Goal: Task Accomplishment & Management: Use online tool/utility

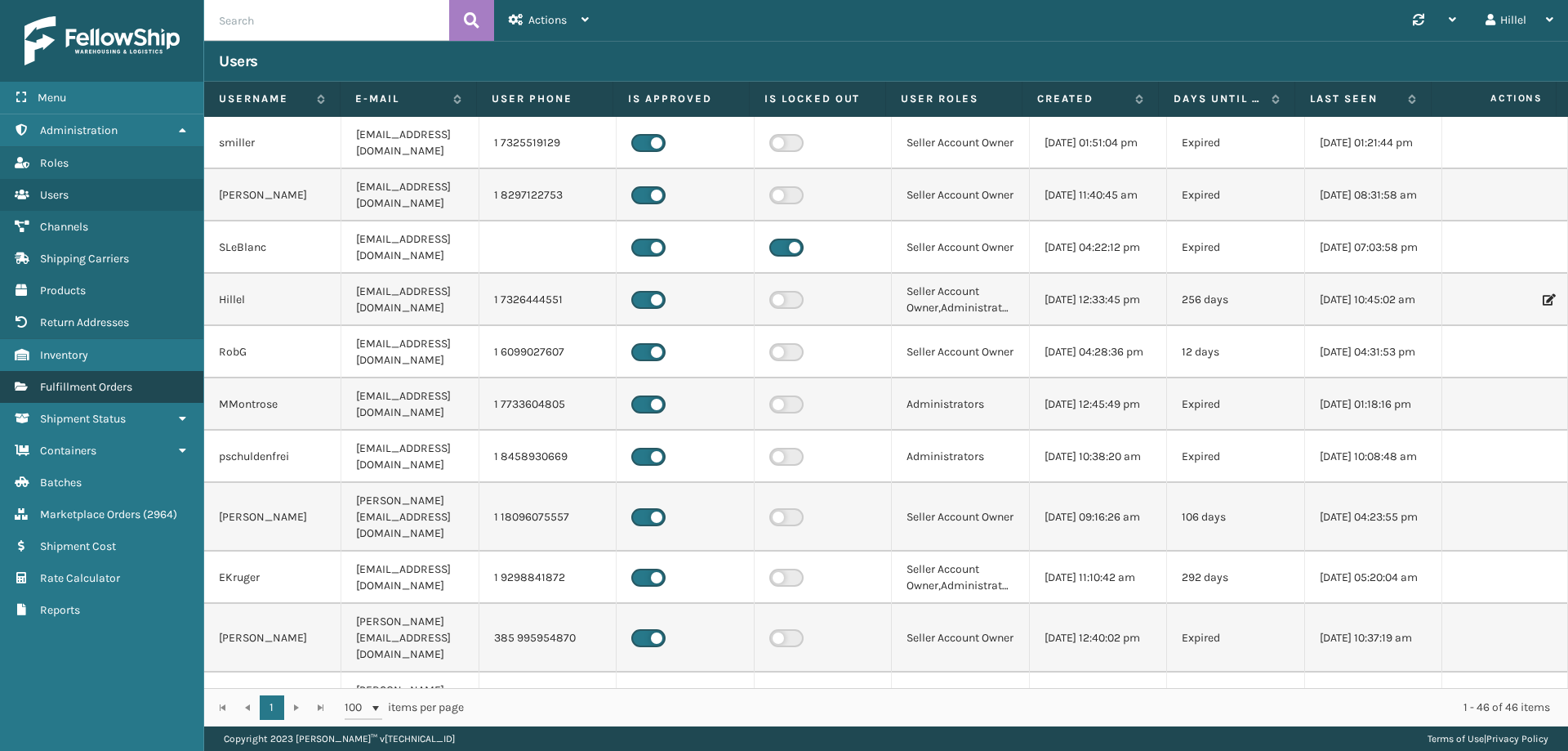
click at [115, 385] on span "Fulfillment Orders" at bounding box center [86, 387] width 92 height 14
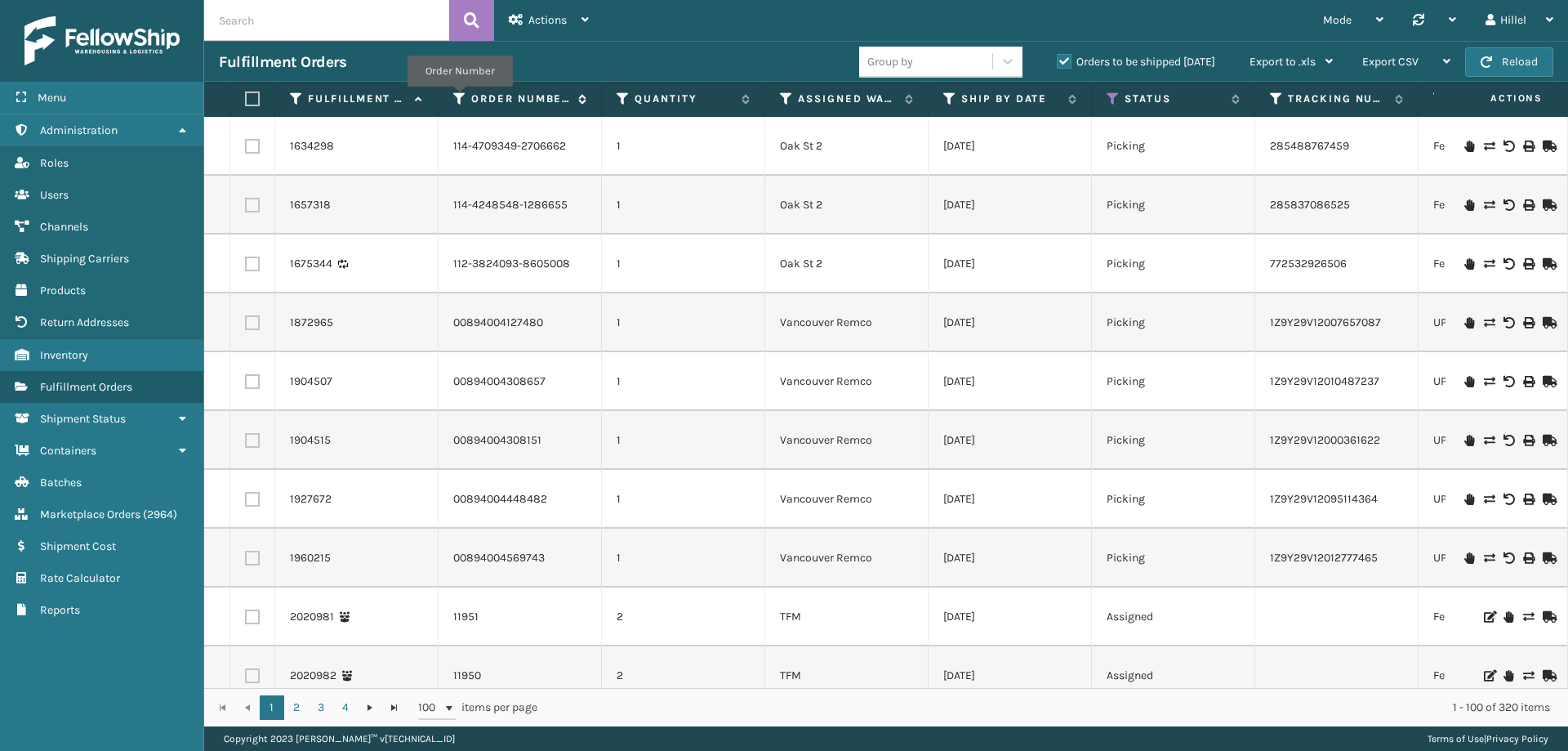
click at [459, 98] on icon at bounding box center [459, 99] width 13 height 15
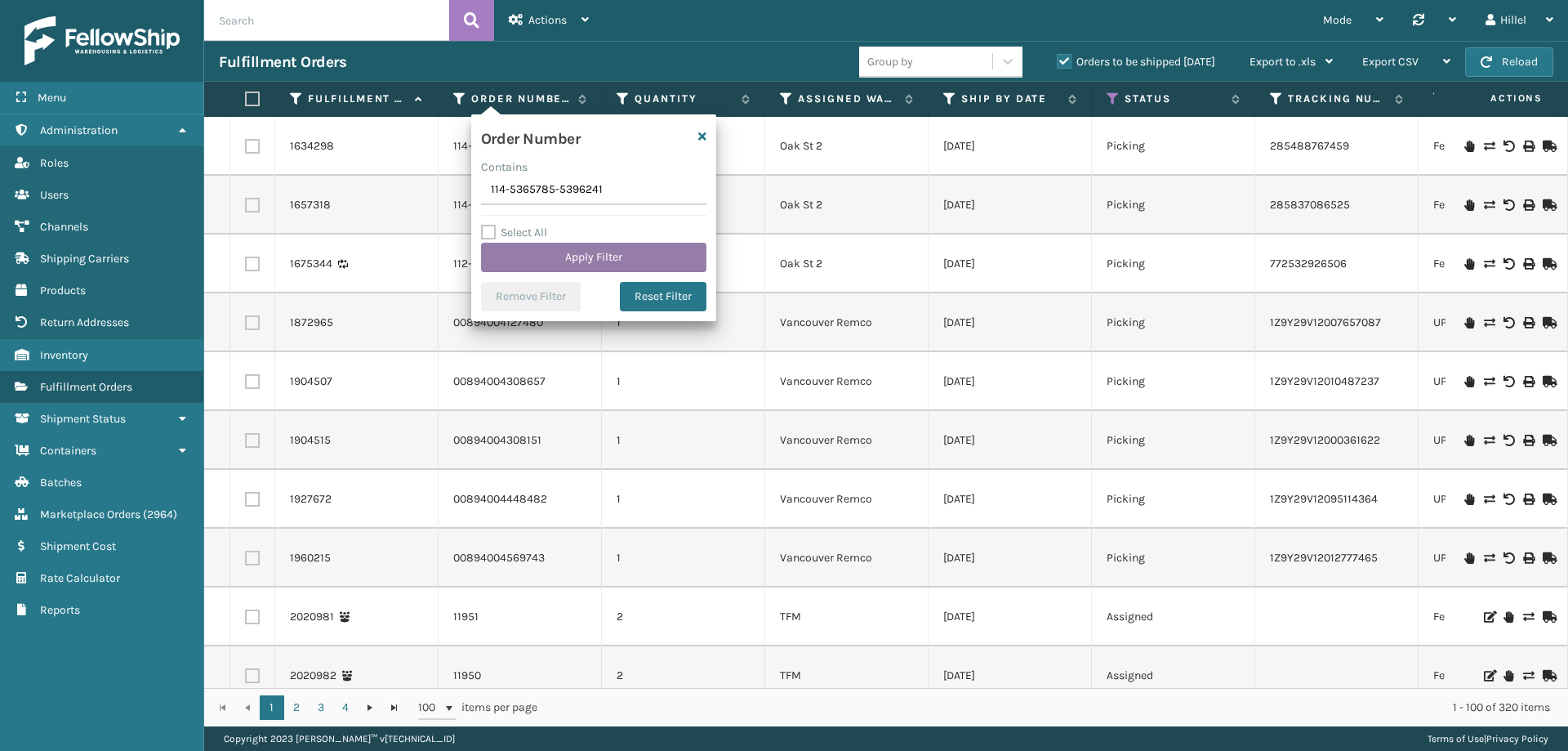
type input "114-5365785-5396241"
click at [562, 249] on button "Apply Filter" at bounding box center [594, 257] width 226 height 30
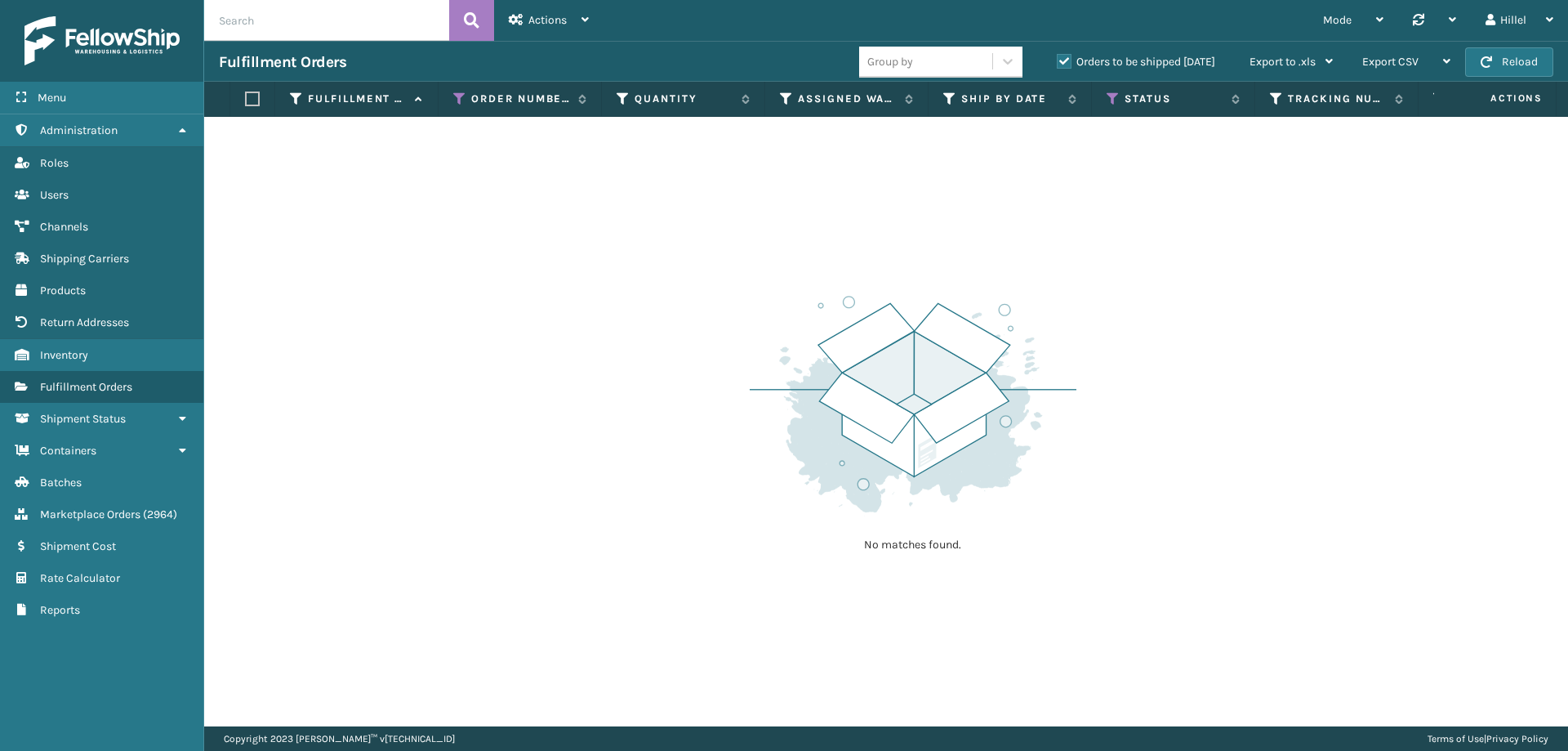
click at [1064, 63] on label "Orders to be shipped [DATE]" at bounding box center [1135, 61] width 158 height 14
click at [1058, 63] on input "Orders to be shipped [DATE]" at bounding box center [1057, 57] width 1 height 10
click at [1115, 101] on icon at bounding box center [1113, 99] width 13 height 15
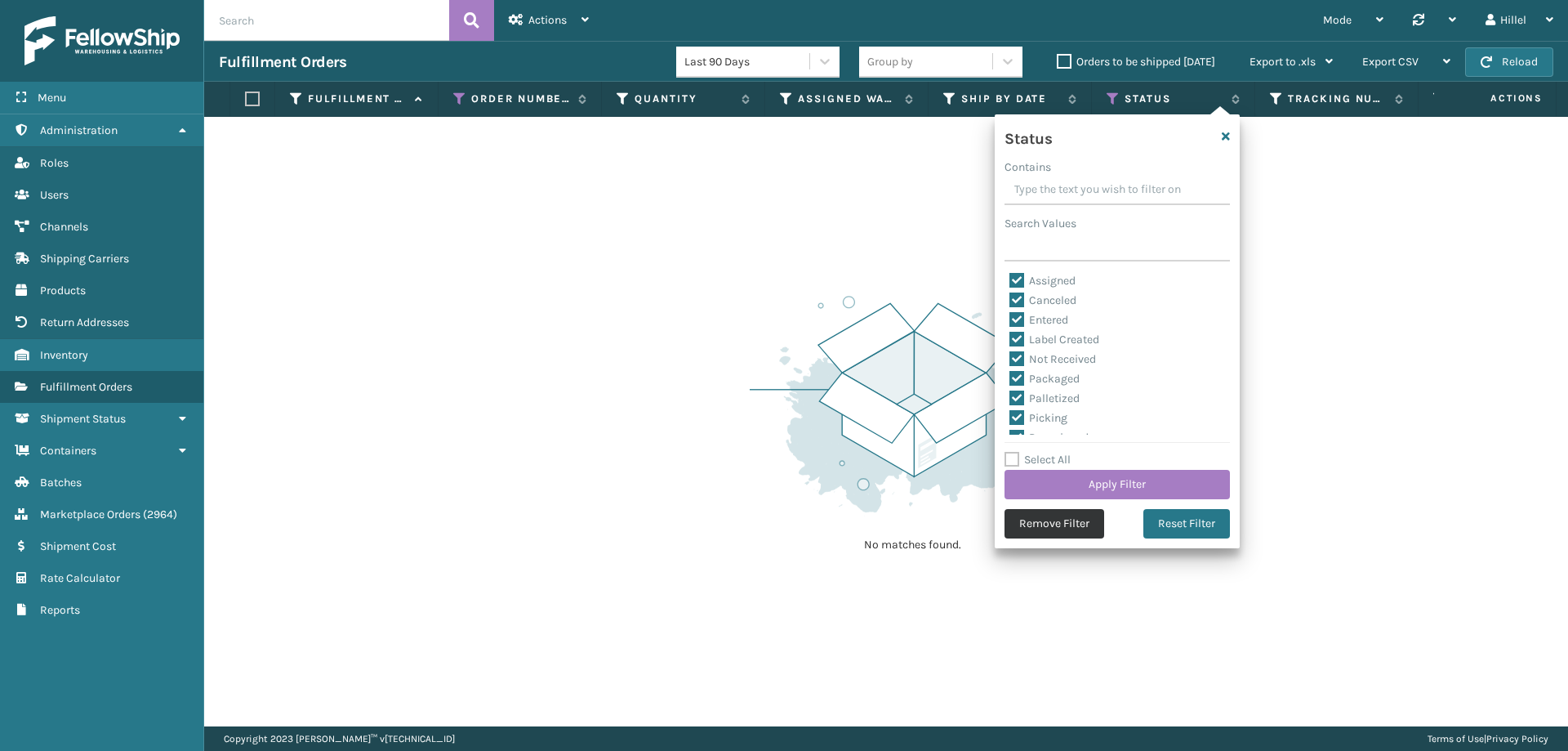
click at [1058, 527] on button "Remove Filter" at bounding box center [1054, 523] width 100 height 30
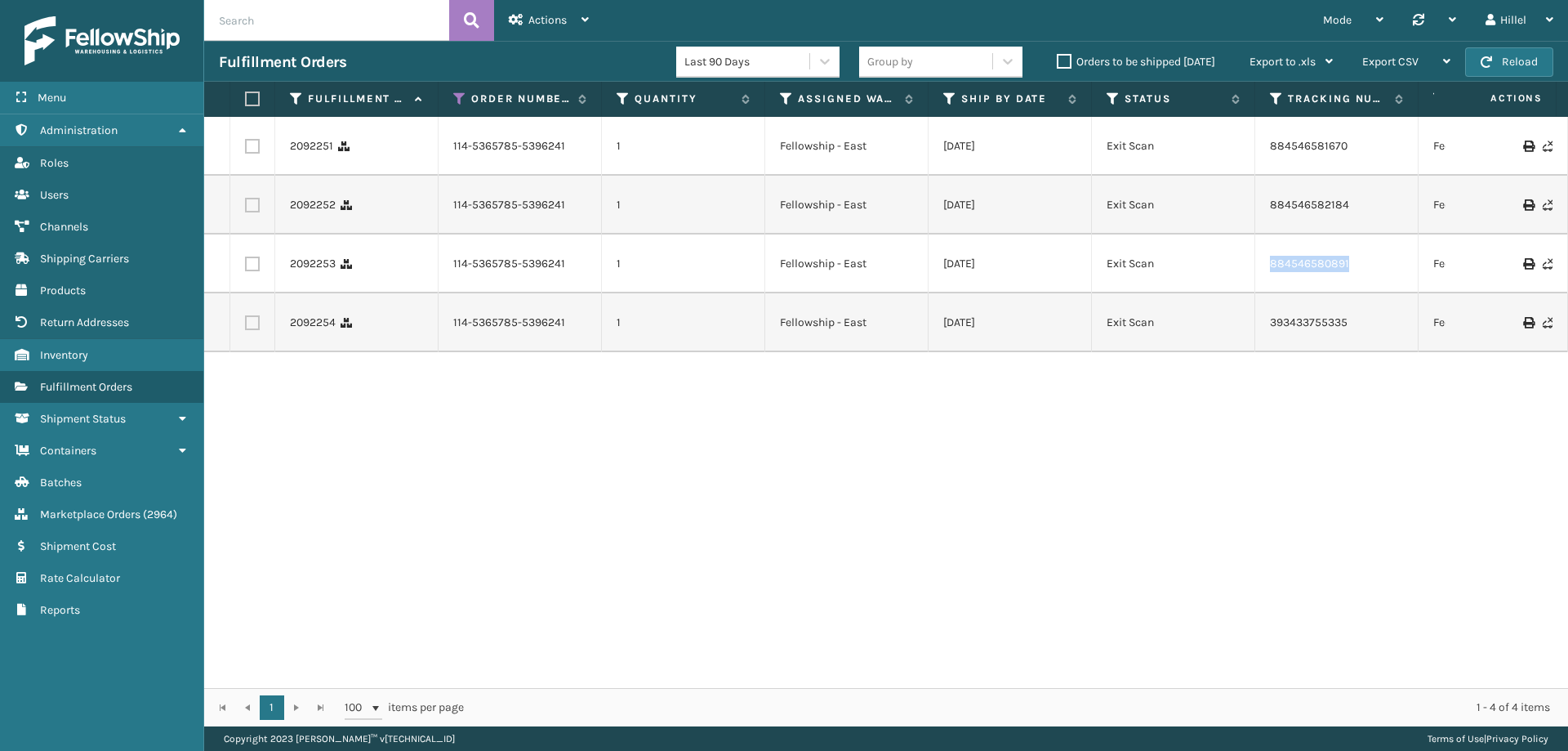
drag, startPoint x: 1354, startPoint y: 265, endPoint x: 1261, endPoint y: 265, distance: 93.0
click at [1261, 265] on td "884546580891" at bounding box center [1336, 264] width 164 height 59
copy link "884546580891"
click at [458, 102] on icon at bounding box center [459, 99] width 13 height 15
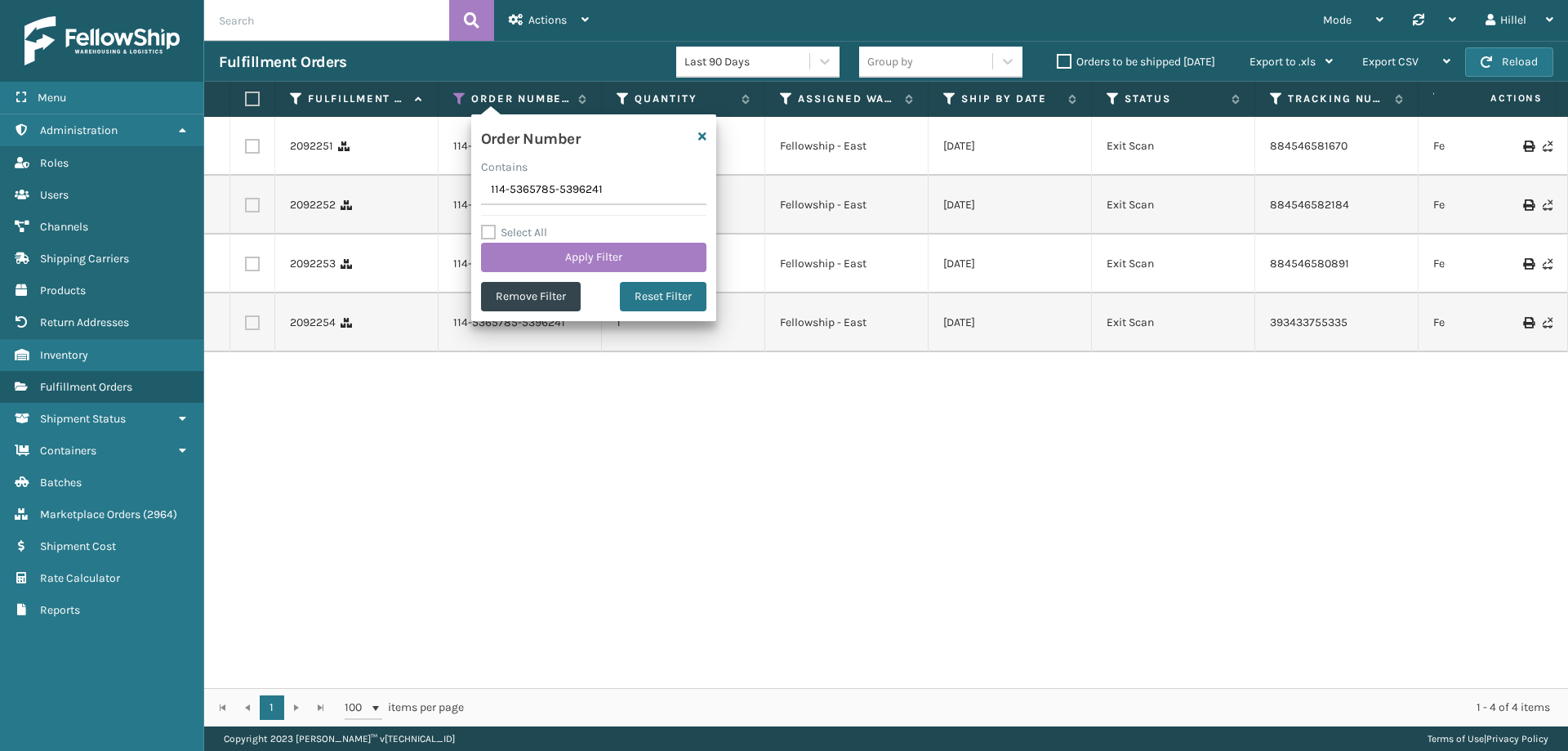
drag, startPoint x: 623, startPoint y: 183, endPoint x: 469, endPoint y: 190, distance: 154.2
click at [469, 190] on section "Fulfillment Orders Last 90 Days Group by Orders to be shipped [DATE] Export to …" at bounding box center [886, 383] width 1364 height 685
type input "112-1189607-4632227"
click at [582, 255] on button "Apply Filter" at bounding box center [594, 257] width 226 height 30
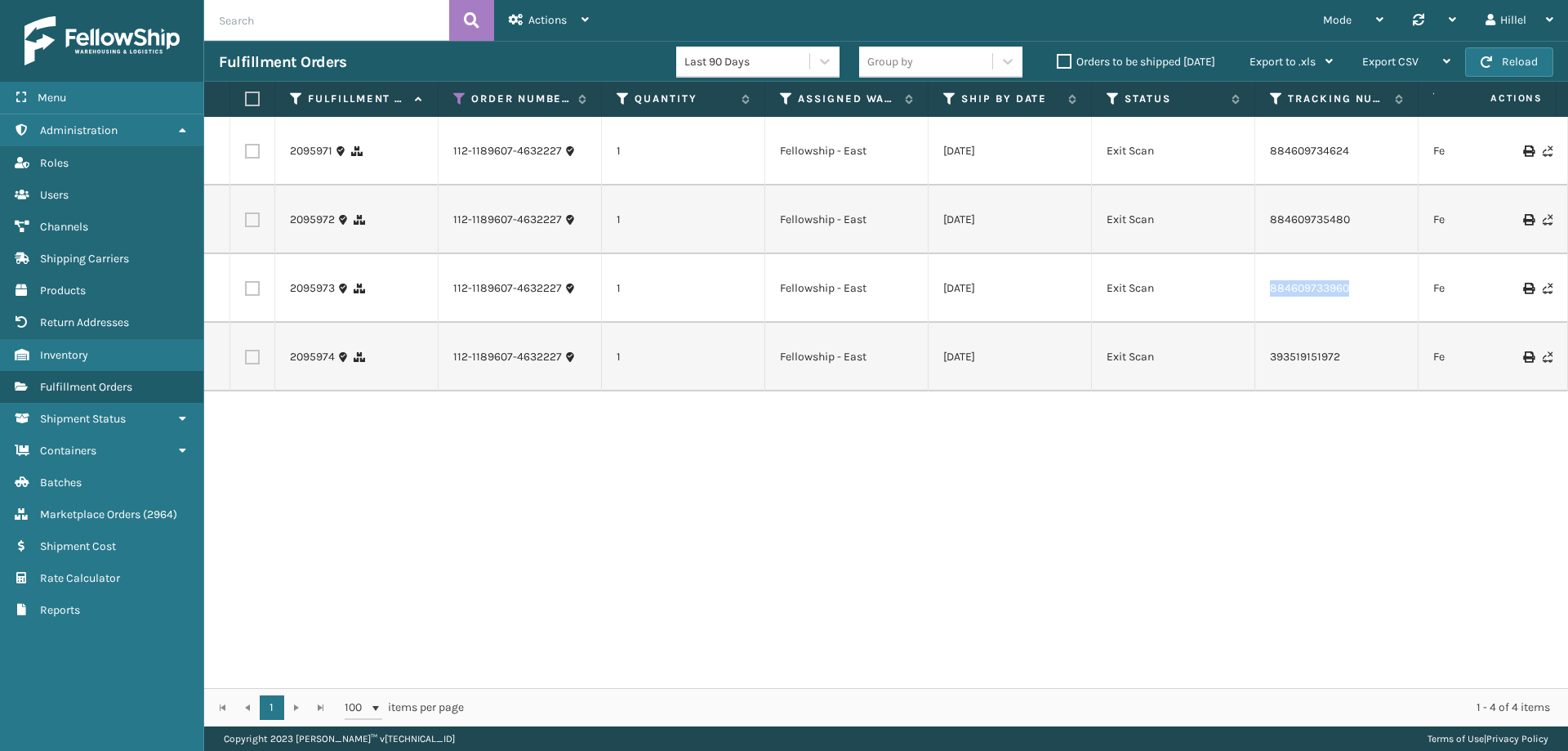
drag, startPoint x: 1357, startPoint y: 266, endPoint x: 1266, endPoint y: 265, distance: 91.0
click at [1266, 265] on td "884609733960" at bounding box center [1336, 289] width 164 height 68
copy link "884609733960"
click at [461, 95] on icon at bounding box center [459, 99] width 13 height 15
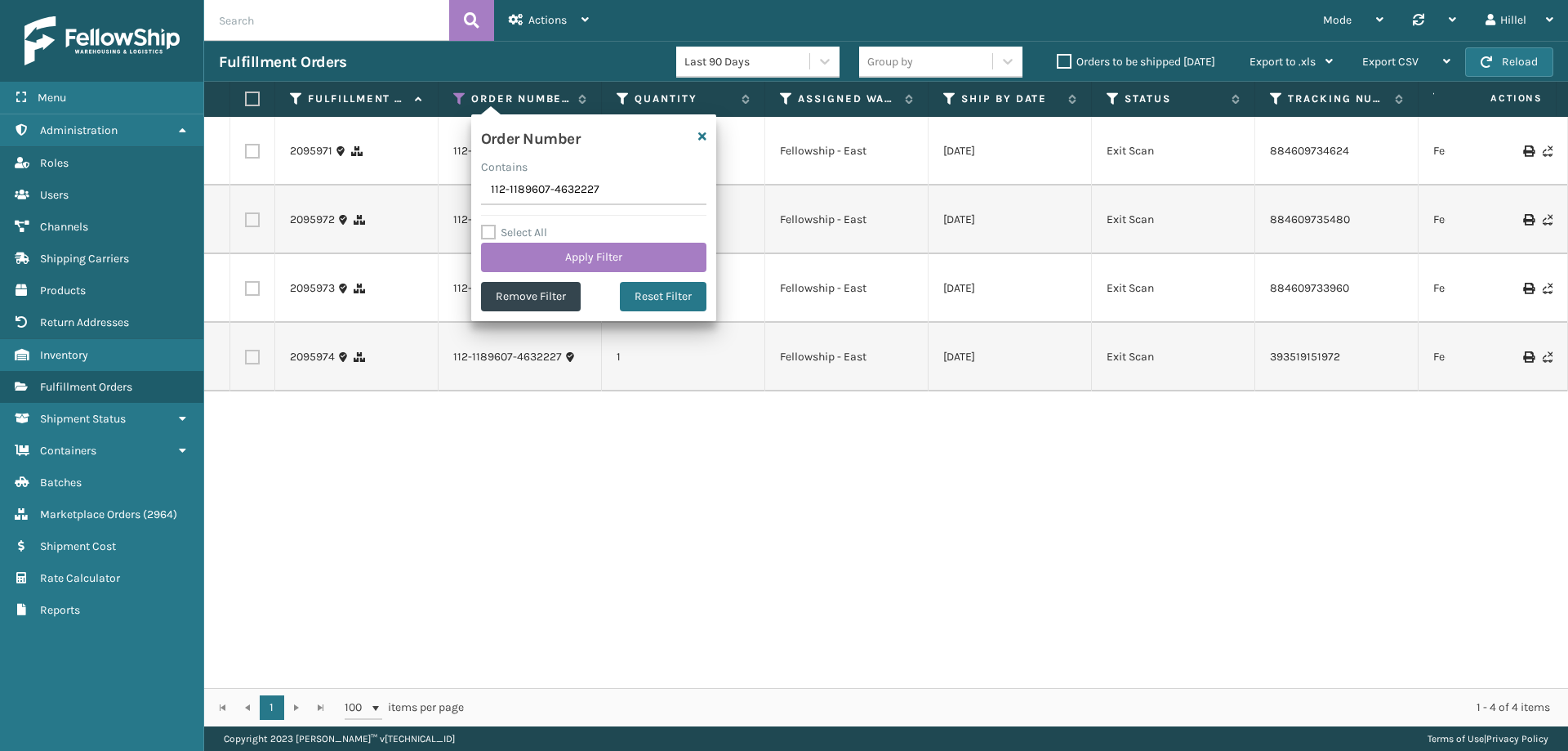
drag, startPoint x: 605, startPoint y: 192, endPoint x: 518, endPoint y: 227, distance: 93.8
click at [425, 192] on section "Fulfillment Orders Last 90 Days Group by Orders to be shipped [DATE] Export to …" at bounding box center [886, 383] width 1364 height 685
type input "111-2748486-0985863"
click at [594, 255] on button "Apply Filter" at bounding box center [594, 257] width 226 height 30
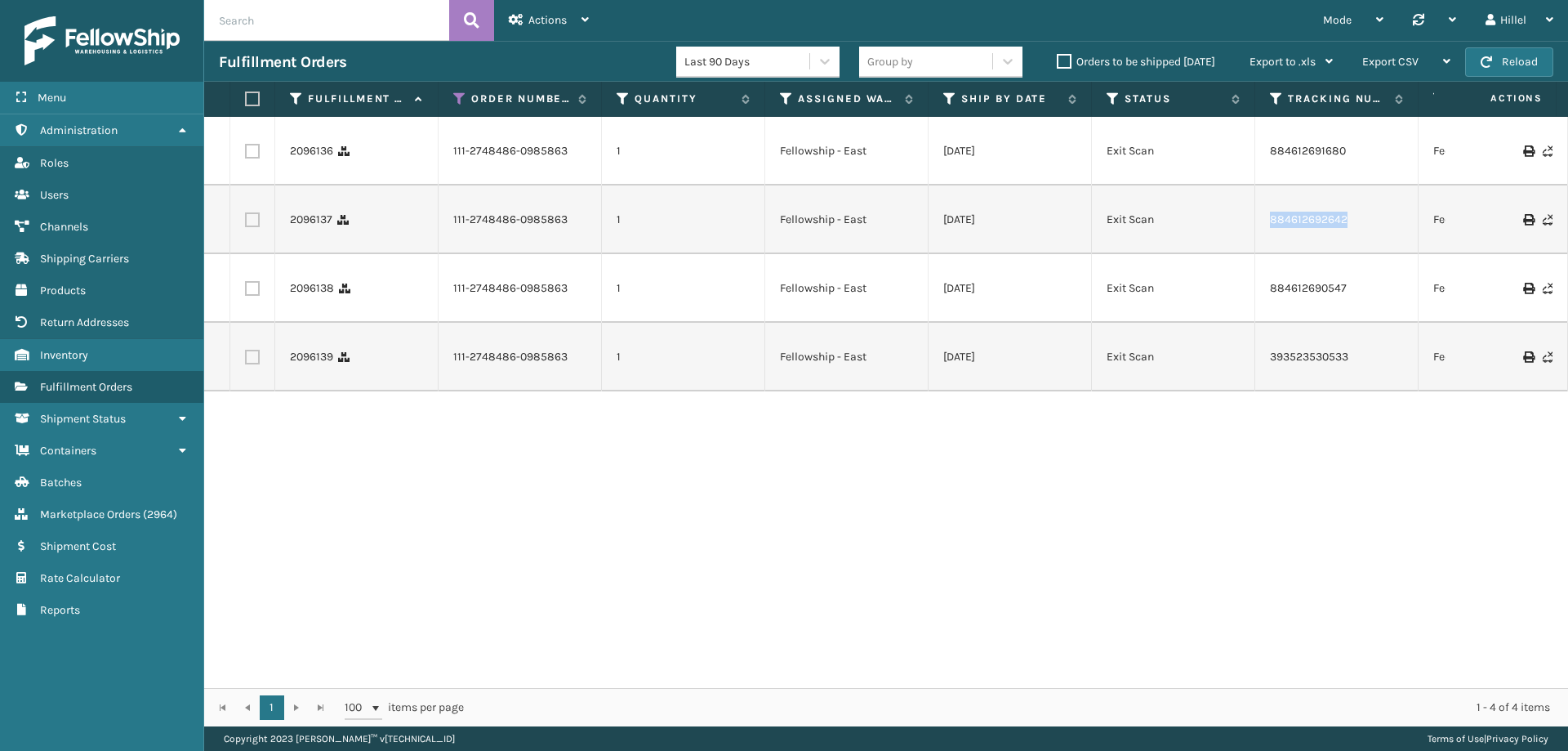
drag, startPoint x: 1370, startPoint y: 200, endPoint x: 1267, endPoint y: 202, distance: 103.0
click at [1267, 202] on td "884612692642" at bounding box center [1336, 219] width 164 height 68
copy link "884612692642"
click at [109, 383] on span "Fulfillment Orders" at bounding box center [86, 387] width 92 height 14
click at [548, 22] on span "Actions" at bounding box center [547, 19] width 39 height 14
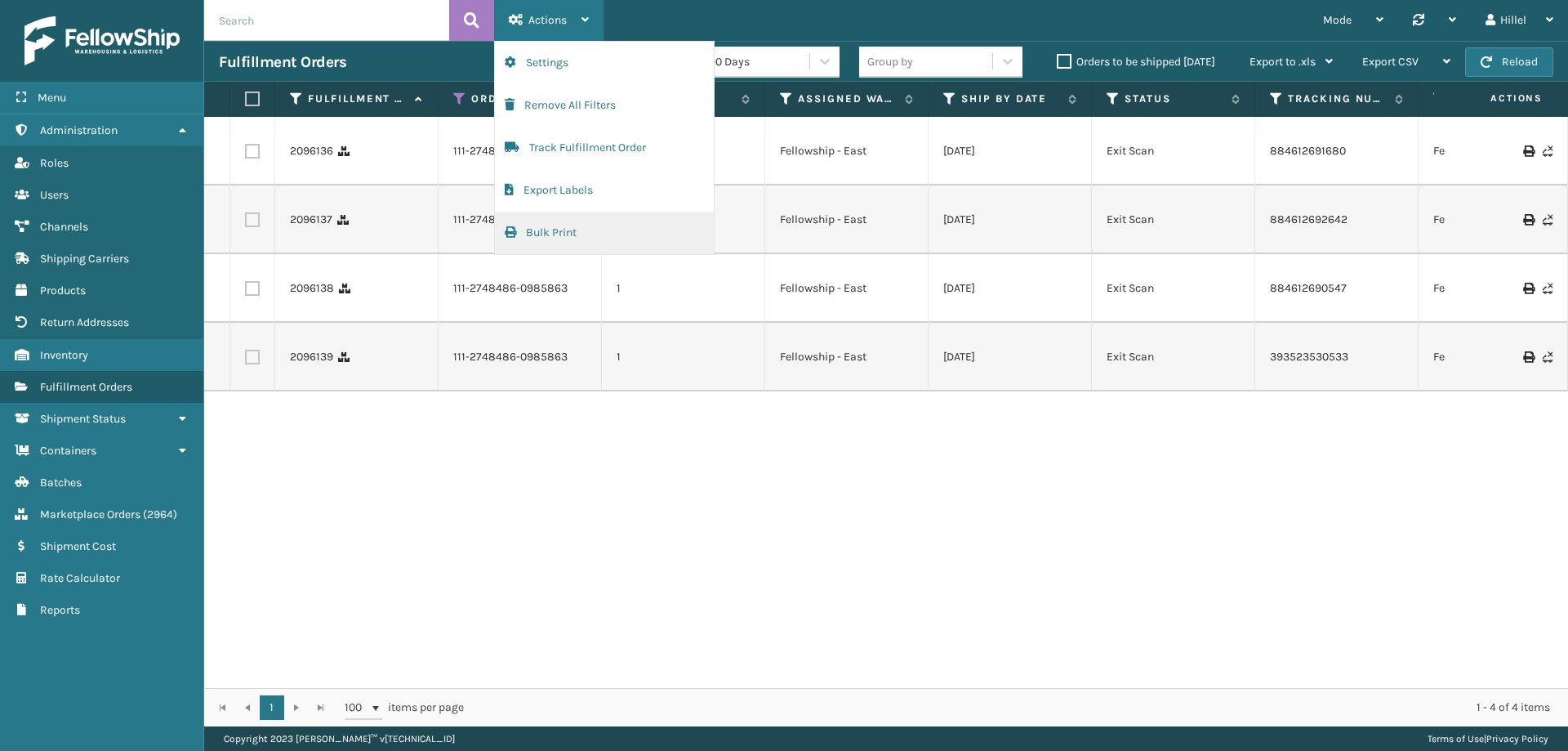
click at [578, 226] on button "Bulk Print" at bounding box center [604, 233] width 219 height 43
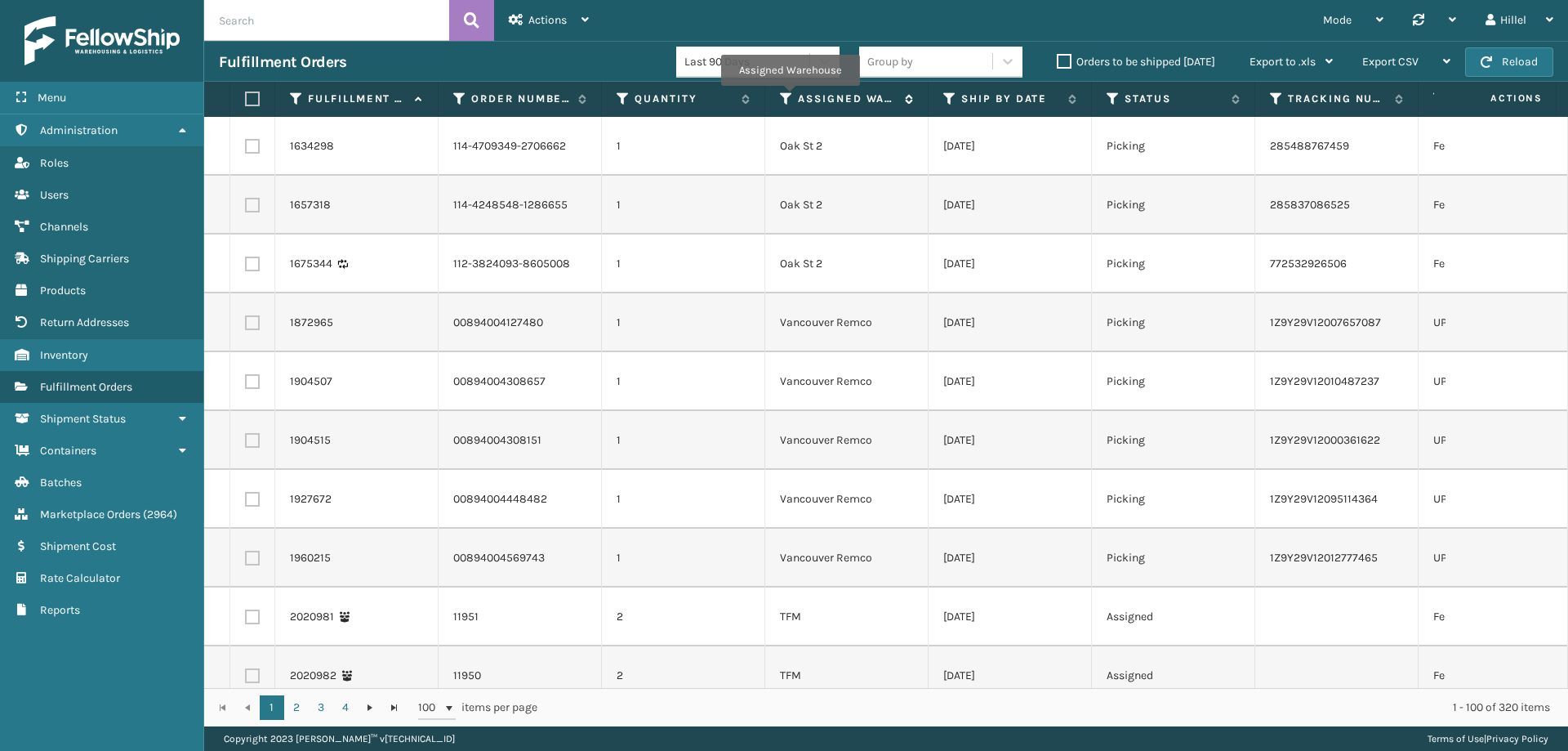
click at [790, 97] on icon at bounding box center [786, 99] width 13 height 15
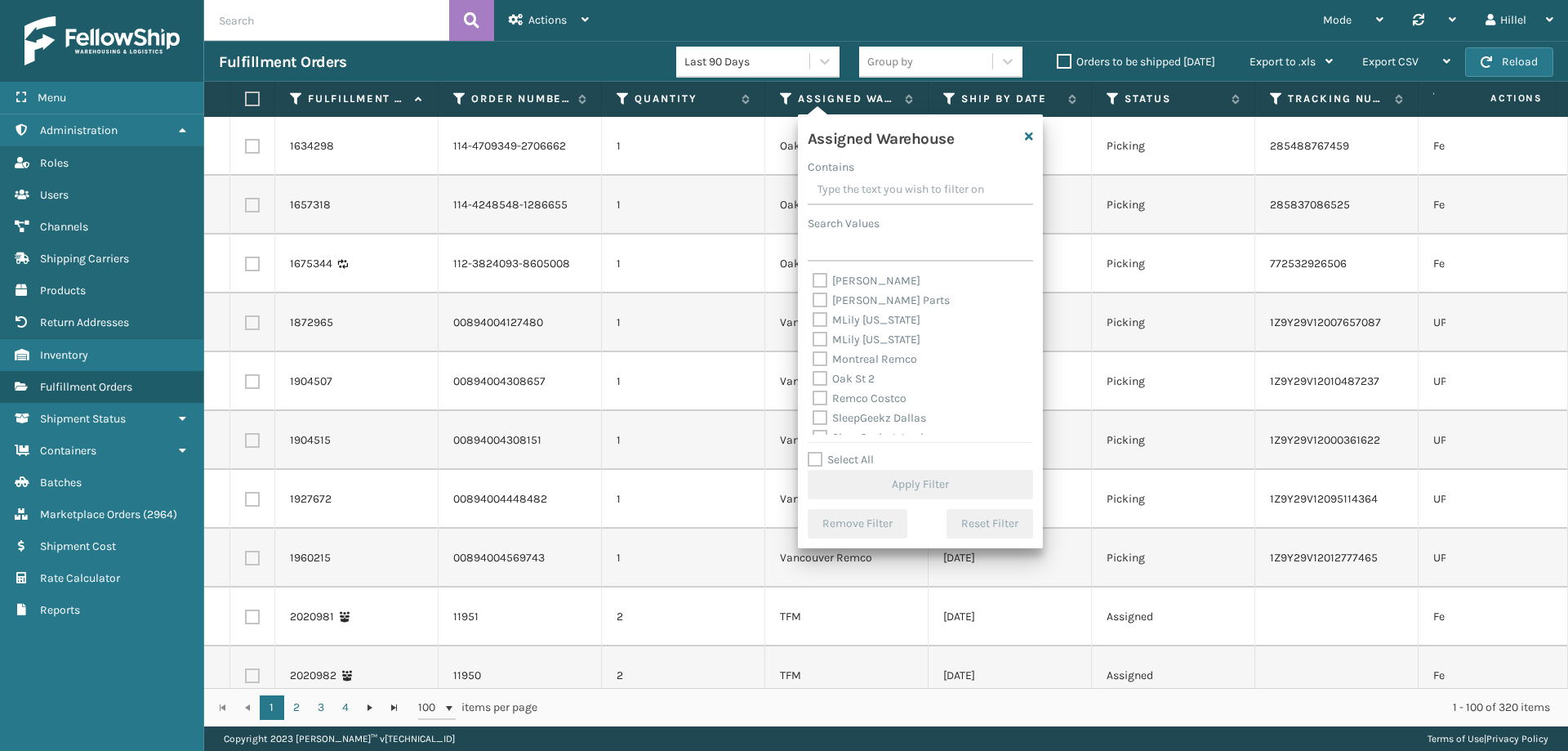
scroll to position [343, 0]
click at [815, 423] on label "Swarthmore" at bounding box center [853, 427] width 82 height 14
click at [814, 423] on input "Swarthmore" at bounding box center [813, 423] width 1 height 10
checkbox input "true"
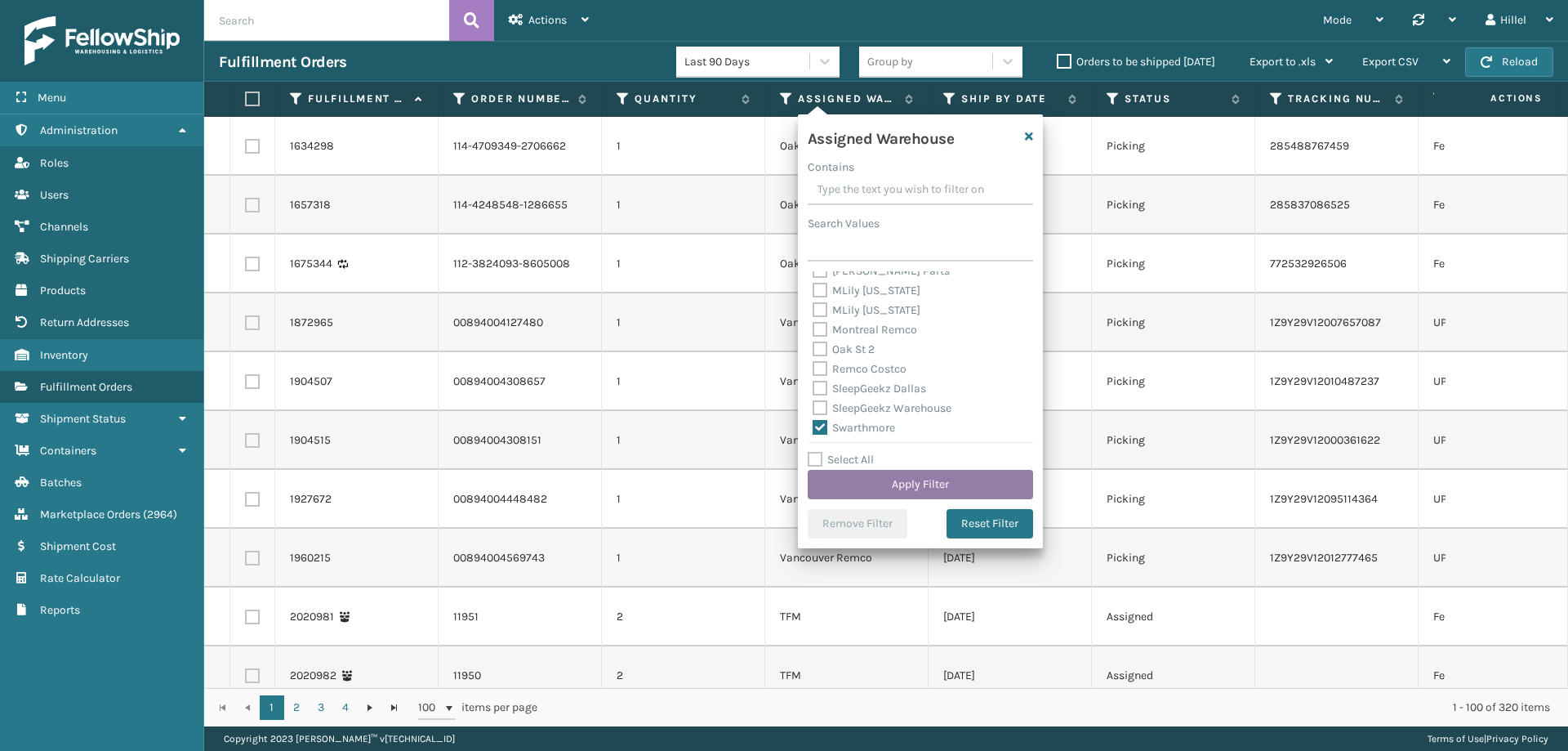
click at [870, 490] on button "Apply Filter" at bounding box center [920, 485] width 226 height 30
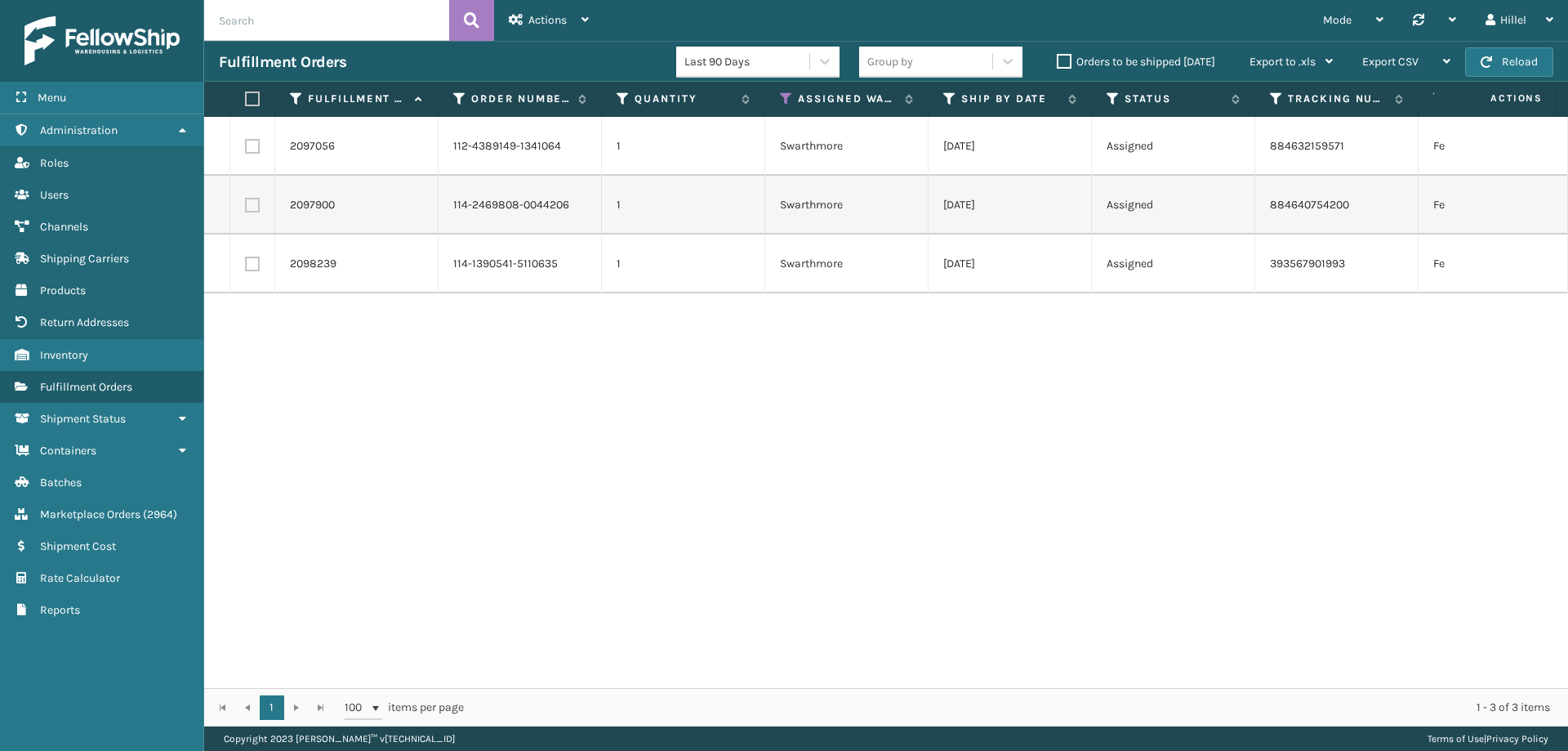
click at [255, 94] on label at bounding box center [250, 99] width 10 height 15
click at [246, 94] on input "checkbox" at bounding box center [245, 99] width 1 height 10
checkbox input "true"
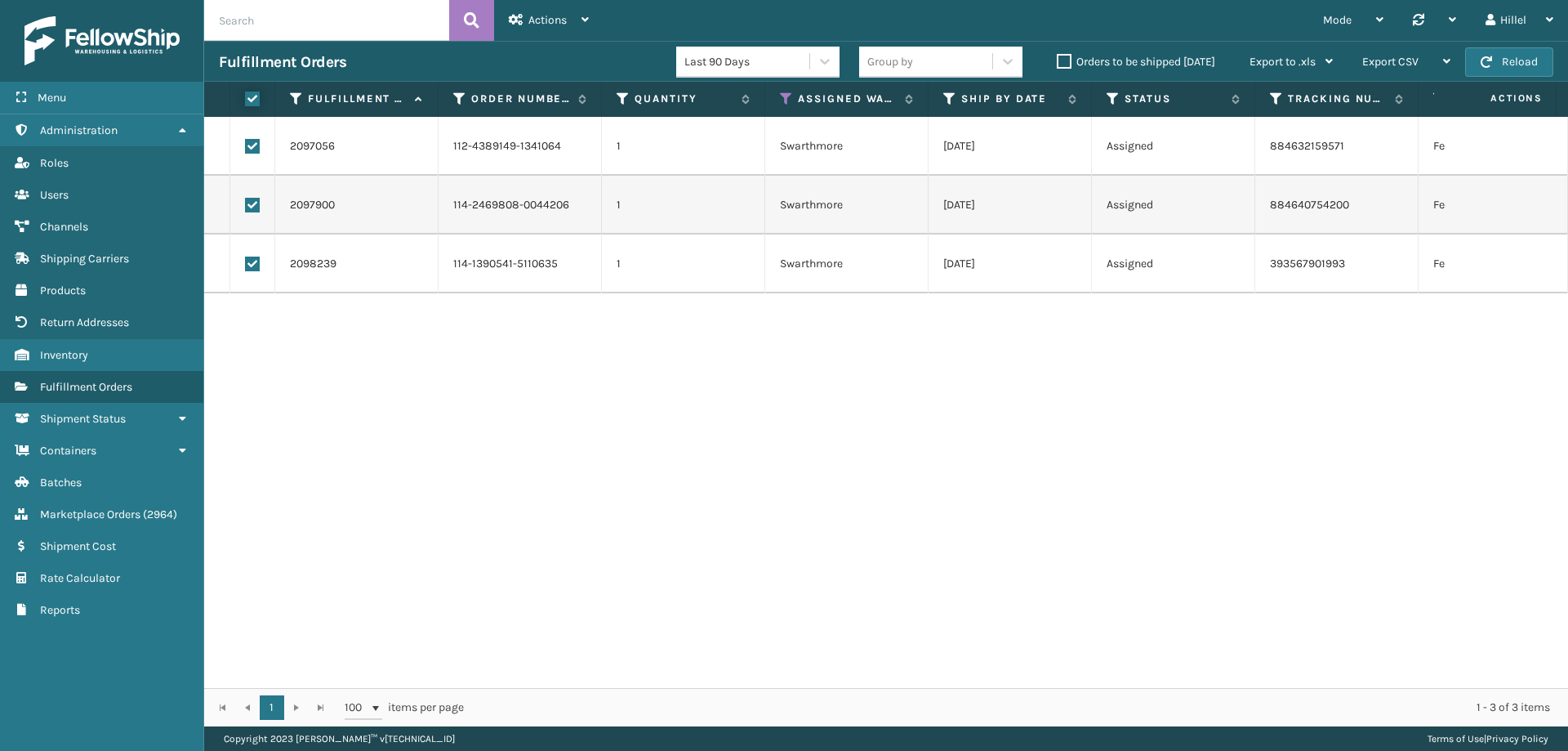
checkbox input "true"
click at [542, 24] on span "Actions" at bounding box center [547, 19] width 39 height 14
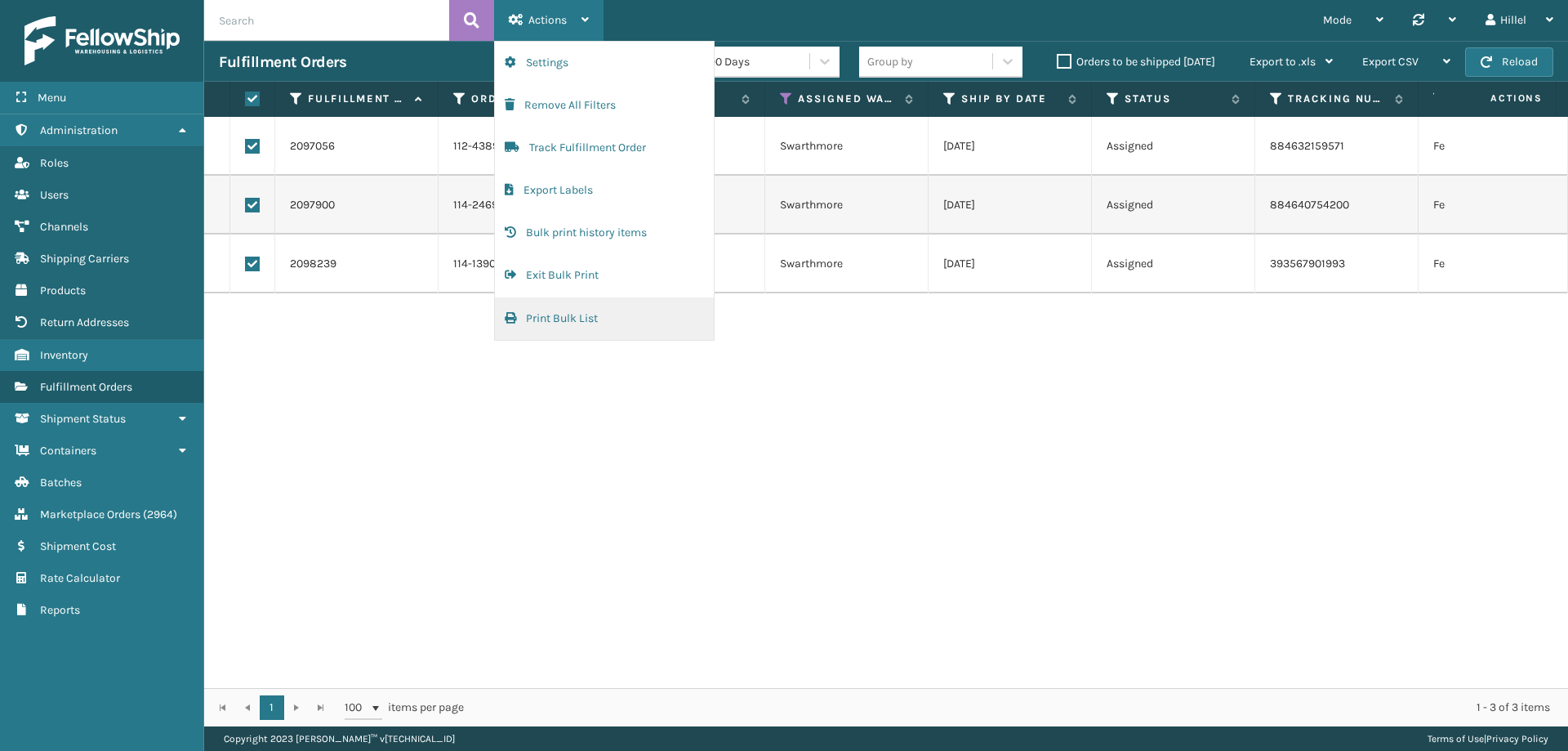
click at [576, 314] on button "Print Bulk List" at bounding box center [604, 318] width 219 height 43
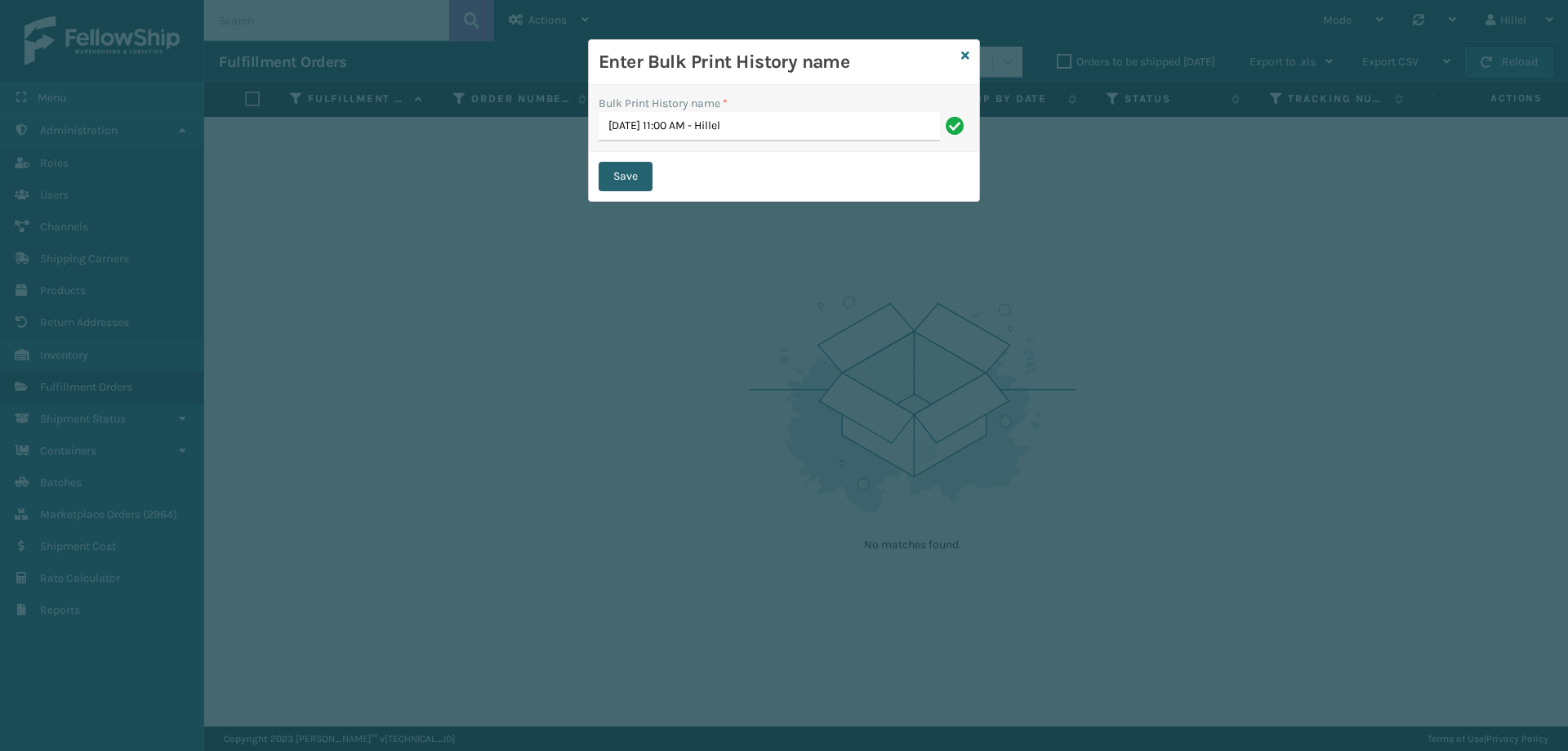
click at [619, 169] on button "Save" at bounding box center [625, 177] width 54 height 30
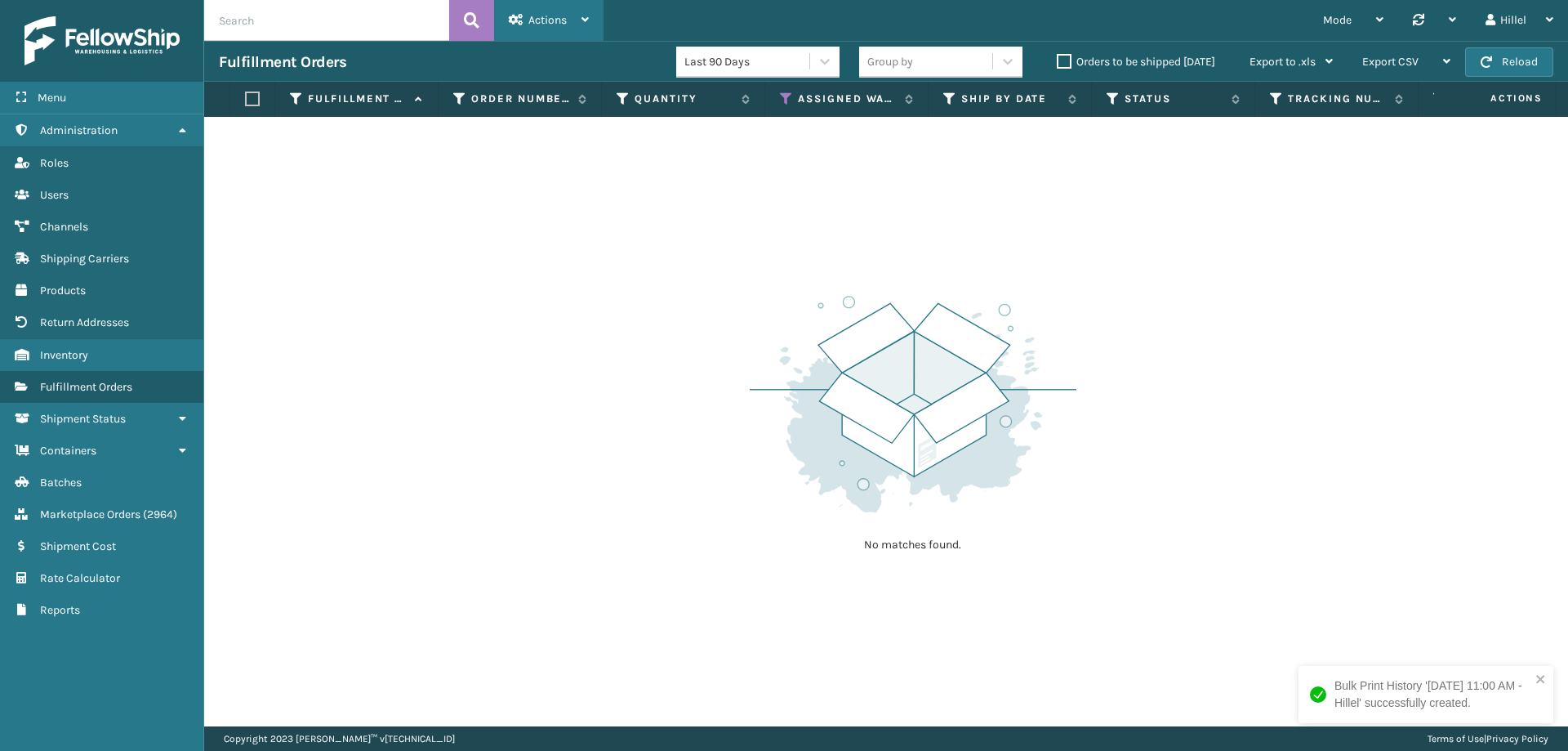
click at [557, 24] on span "Actions" at bounding box center [547, 19] width 39 height 14
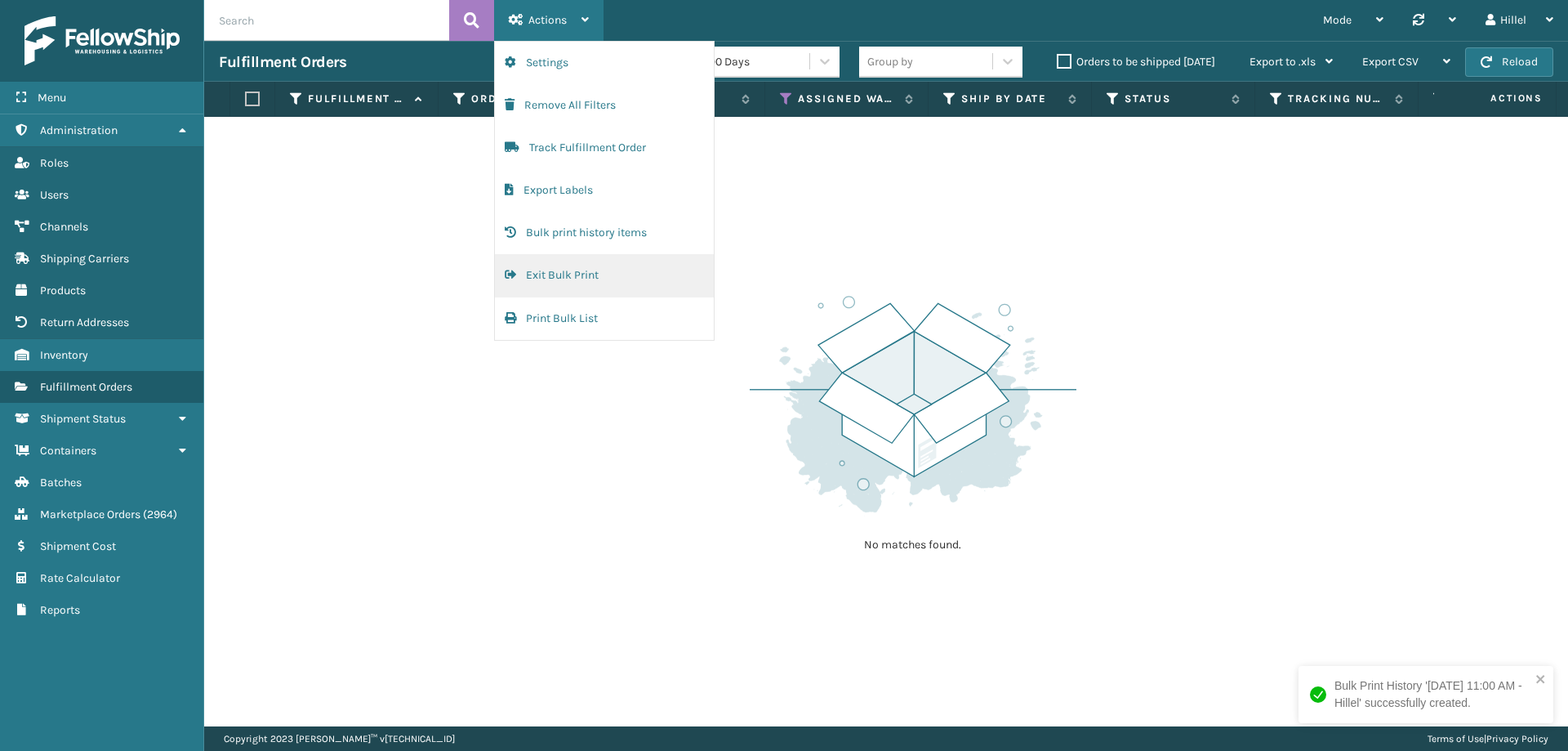
click at [578, 277] on button "Exit Bulk Print" at bounding box center [604, 276] width 219 height 43
